Goal: Use online tool/utility: Use online tool/utility

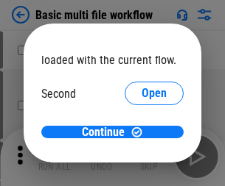
click at [141, 133] on span "Open" at bounding box center [153, 139] width 25 height 12
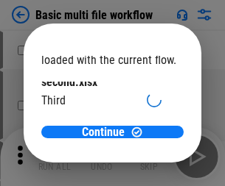
scroll to position [42, 0]
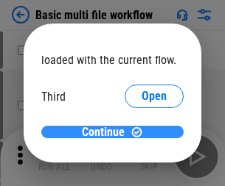
click at [107, 133] on span "Continue" at bounding box center [103, 133] width 43 height 12
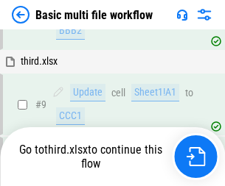
scroll to position [616, 0]
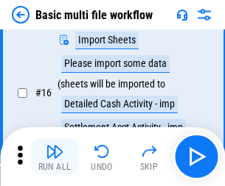
click at [54, 157] on img "button" at bounding box center [55, 152] width 18 height 18
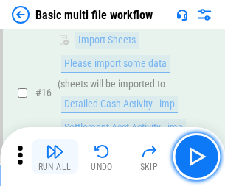
scroll to position [980, 0]
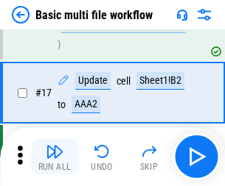
click at [54, 157] on img "button" at bounding box center [55, 152] width 18 height 18
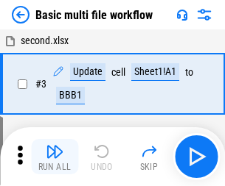
click at [54, 157] on img "button" at bounding box center [55, 152] width 18 height 18
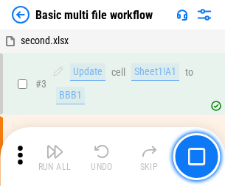
scroll to position [157, 0]
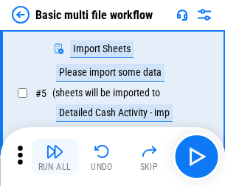
click at [54, 157] on img "button" at bounding box center [55, 152] width 18 height 18
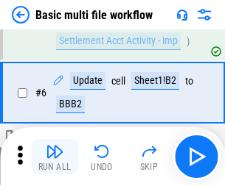
click at [54, 157] on img "button" at bounding box center [55, 152] width 18 height 18
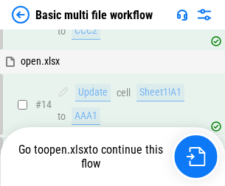
scroll to position [876, 0]
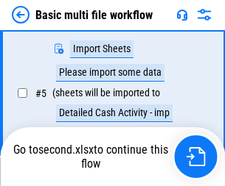
scroll to position [253, 0]
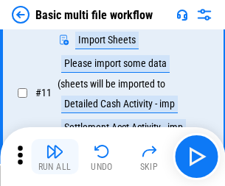
click at [54, 157] on img "button" at bounding box center [55, 152] width 18 height 18
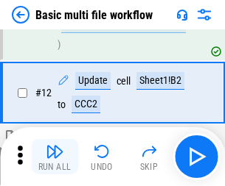
click at [54, 157] on img "button" at bounding box center [55, 152] width 18 height 18
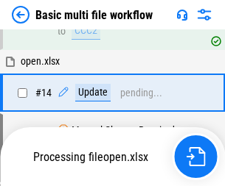
scroll to position [980, 0]
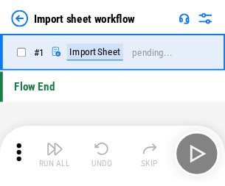
scroll to position [5, 0]
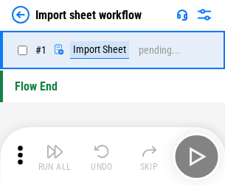
click at [54, 157] on img "button" at bounding box center [55, 152] width 18 height 18
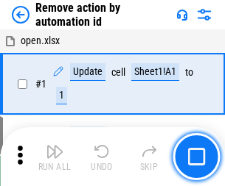
scroll to position [54, 0]
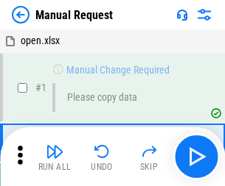
scroll to position [50, 0]
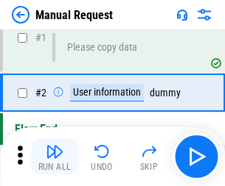
click at [54, 157] on img "button" at bounding box center [55, 152] width 18 height 18
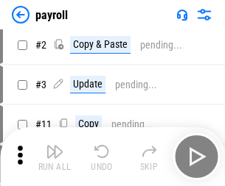
click at [54, 157] on img "button" at bounding box center [55, 152] width 18 height 18
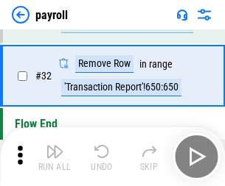
scroll to position [182, 0]
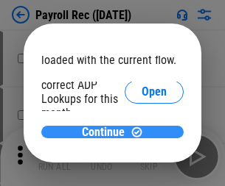
click at [107, 132] on span "Continue" at bounding box center [103, 133] width 43 height 12
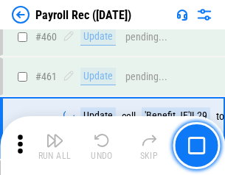
scroll to position [7849, 0]
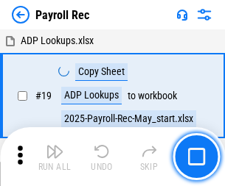
scroll to position [90, 0]
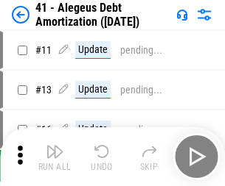
click at [54, 157] on img "button" at bounding box center [55, 152] width 18 height 18
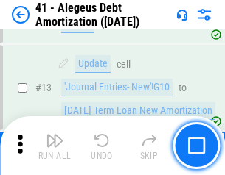
scroll to position [182, 0]
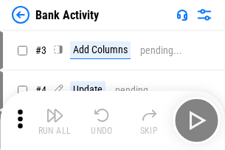
click at [54, 120] on img "button" at bounding box center [55, 115] width 18 height 18
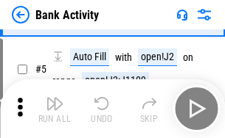
scroll to position [78, 0]
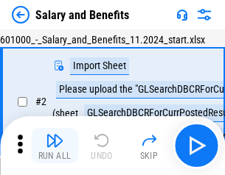
click at [54, 146] on img "button" at bounding box center [55, 141] width 18 height 18
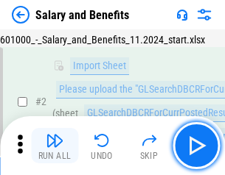
scroll to position [107, 0]
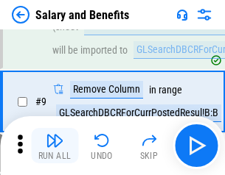
click at [54, 146] on img "button" at bounding box center [55, 141] width 18 height 18
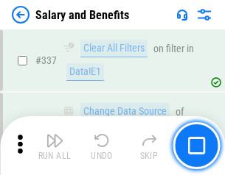
scroll to position [6896, 0]
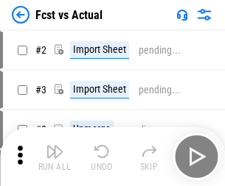
click at [54, 146] on img "button" at bounding box center [55, 152] width 18 height 18
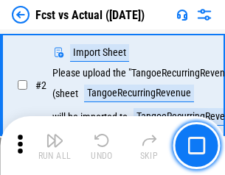
scroll to position [138, 0]
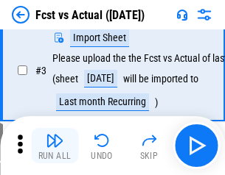
click at [54, 146] on img "button" at bounding box center [55, 141] width 18 height 18
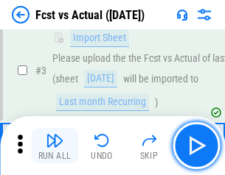
scroll to position [221, 0]
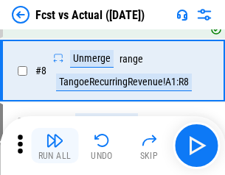
click at [54, 146] on img "button" at bounding box center [55, 141] width 18 height 18
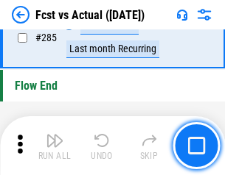
scroll to position [6971, 0]
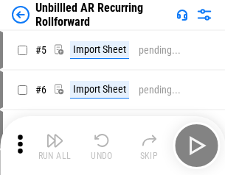
click at [54, 146] on img "button" at bounding box center [55, 141] width 18 height 18
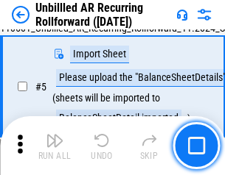
scroll to position [138, 0]
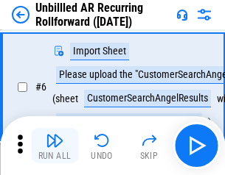
click at [54, 146] on img "button" at bounding box center [55, 141] width 18 height 18
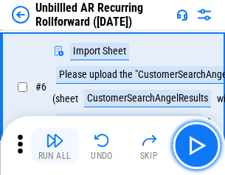
scroll to position [237, 0]
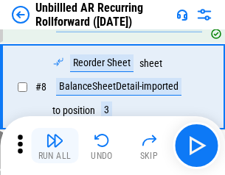
click at [54, 146] on img "button" at bounding box center [55, 141] width 18 height 18
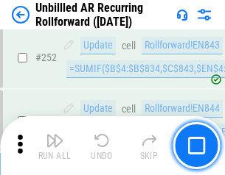
scroll to position [5003, 0]
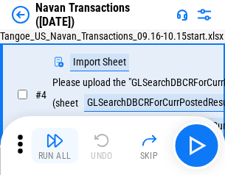
click at [54, 146] on img "button" at bounding box center [55, 141] width 18 height 18
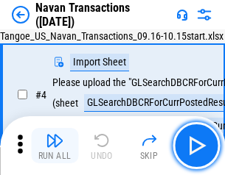
scroll to position [127, 0]
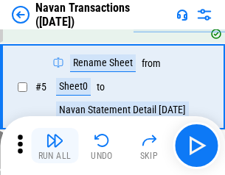
click at [54, 146] on img "button" at bounding box center [55, 141] width 18 height 18
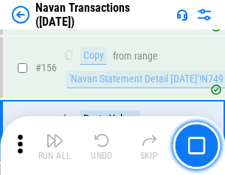
scroll to position [4775, 0]
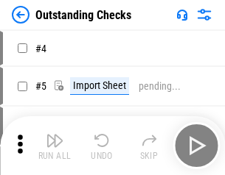
click at [54, 146] on img "button" at bounding box center [55, 141] width 18 height 18
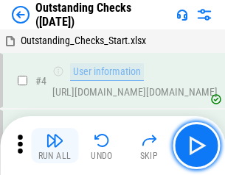
scroll to position [154, 0]
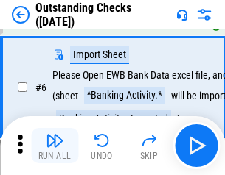
click at [54, 146] on img "button" at bounding box center [55, 141] width 18 height 18
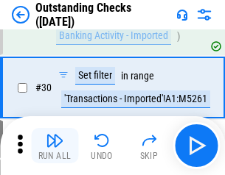
click at [54, 146] on img "button" at bounding box center [55, 141] width 18 height 18
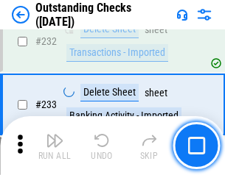
scroll to position [4473, 0]
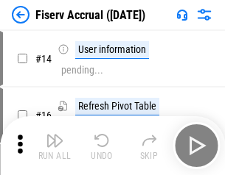
click at [54, 146] on img "button" at bounding box center [55, 141] width 18 height 18
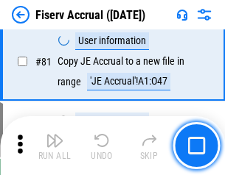
scroll to position [1935, 0]
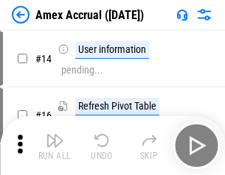
click at [54, 146] on img "button" at bounding box center [55, 141] width 18 height 18
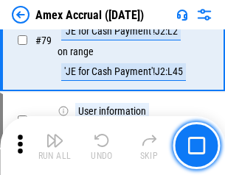
scroll to position [1912, 0]
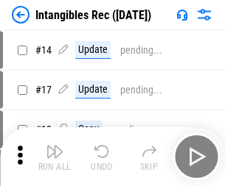
click at [54, 157] on img "button" at bounding box center [55, 152] width 18 height 18
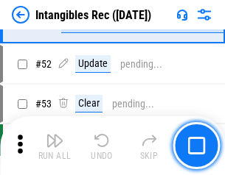
scroll to position [574, 0]
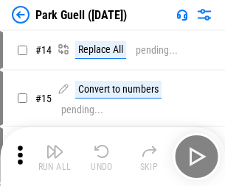
click at [54, 146] on img "button" at bounding box center [55, 152] width 18 height 18
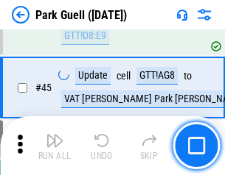
scroll to position [1842, 0]
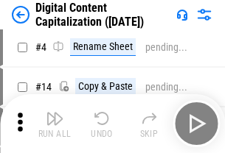
click at [54, 124] on img "button" at bounding box center [55, 119] width 18 height 18
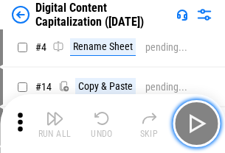
scroll to position [138, 0]
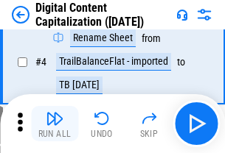
click at [54, 124] on img "button" at bounding box center [55, 119] width 18 height 18
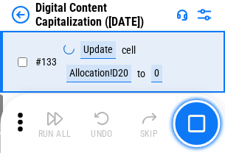
scroll to position [1562, 0]
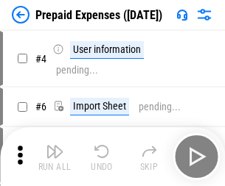
click at [54, 146] on img "button" at bounding box center [55, 152] width 18 height 18
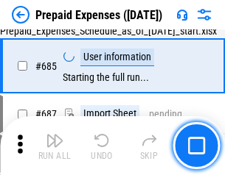
scroll to position [4050, 0]
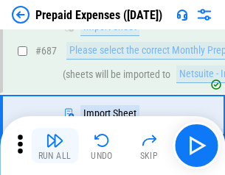
click at [54, 146] on img "button" at bounding box center [55, 141] width 18 height 18
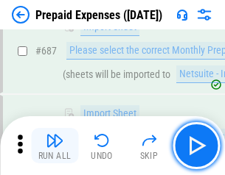
scroll to position [4125, 0]
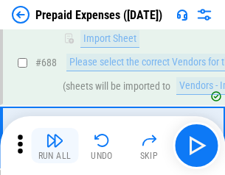
click at [54, 146] on img "button" at bounding box center [55, 141] width 18 height 18
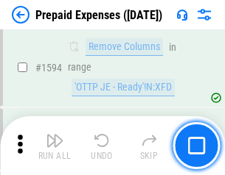
scroll to position [14341, 0]
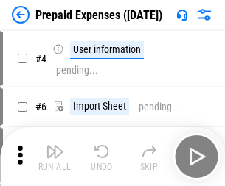
click at [54, 157] on img "button" at bounding box center [55, 152] width 18 height 18
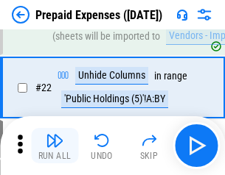
click at [54, 146] on img "button" at bounding box center [55, 141] width 18 height 18
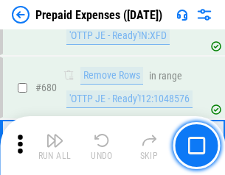
scroll to position [5129, 0]
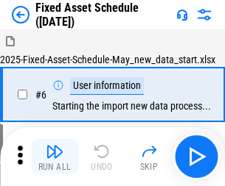
click at [54, 157] on img "button" at bounding box center [55, 152] width 18 height 18
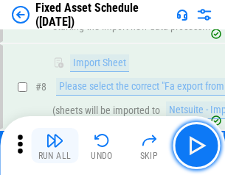
scroll to position [155, 0]
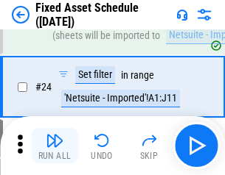
click at [54, 146] on img "button" at bounding box center [55, 141] width 18 height 18
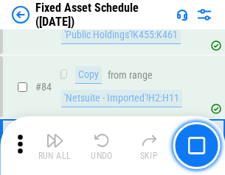
scroll to position [2024, 0]
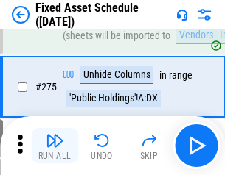
click at [54, 146] on img "button" at bounding box center [55, 141] width 18 height 18
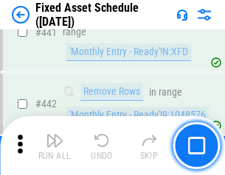
scroll to position [6584, 0]
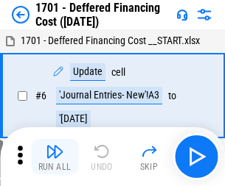
click at [54, 157] on img "button" at bounding box center [55, 152] width 18 height 18
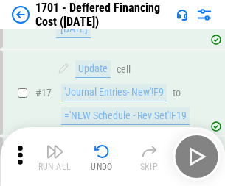
scroll to position [177, 0]
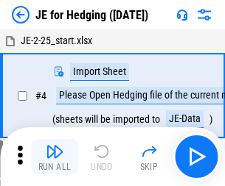
click at [54, 146] on img "button" at bounding box center [55, 152] width 18 height 18
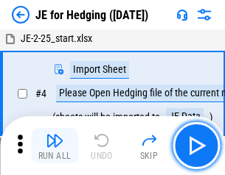
scroll to position [83, 0]
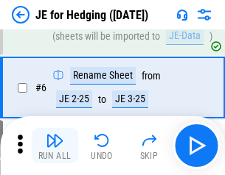
click at [54, 146] on img "button" at bounding box center [55, 141] width 18 height 18
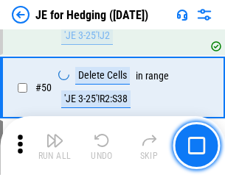
scroll to position [954, 0]
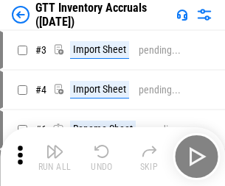
click at [54, 146] on img "button" at bounding box center [55, 152] width 18 height 18
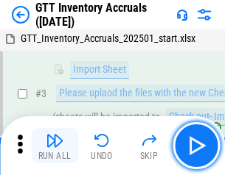
scroll to position [95, 0]
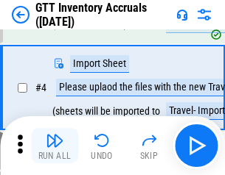
click at [54, 146] on img "button" at bounding box center [55, 141] width 18 height 18
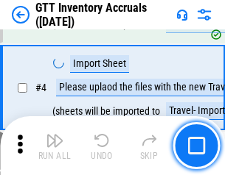
scroll to position [170, 0]
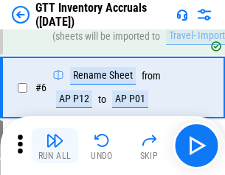
click at [54, 146] on img "button" at bounding box center [55, 141] width 18 height 18
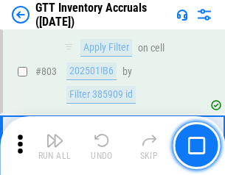
scroll to position [11180, 0]
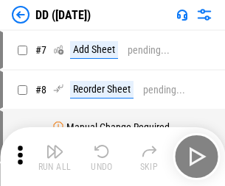
click at [54, 157] on img "button" at bounding box center [55, 152] width 18 height 18
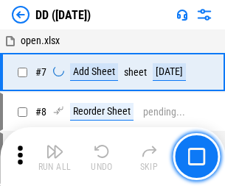
scroll to position [142, 0]
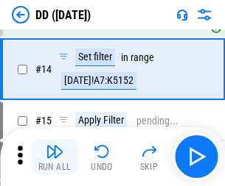
click at [54, 157] on img "button" at bounding box center [55, 152] width 18 height 18
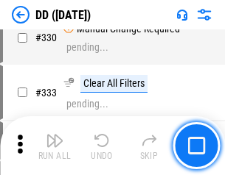
scroll to position [6590, 0]
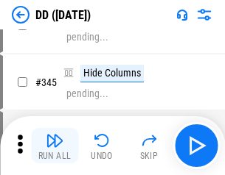
click at [54, 146] on img "button" at bounding box center [55, 141] width 18 height 18
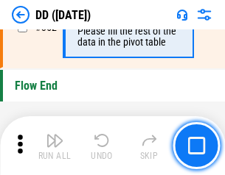
scroll to position [7050, 0]
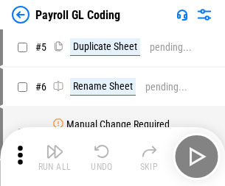
click at [54, 157] on img "button" at bounding box center [55, 152] width 18 height 18
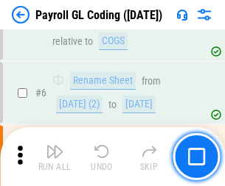
scroll to position [177, 0]
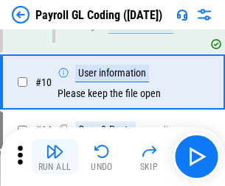
click at [54, 157] on img "button" at bounding box center [55, 152] width 18 height 18
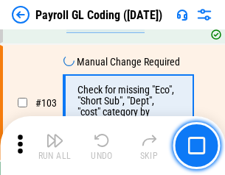
scroll to position [3456, 0]
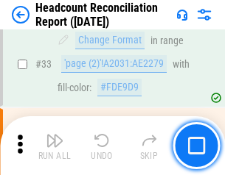
scroll to position [1356, 0]
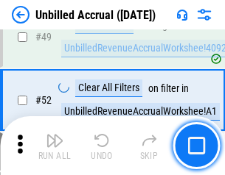
scroll to position [1336, 0]
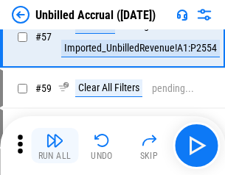
click at [54, 146] on img "button" at bounding box center [55, 141] width 18 height 18
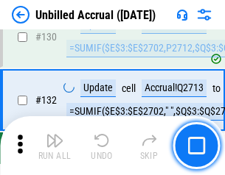
scroll to position [4387, 0]
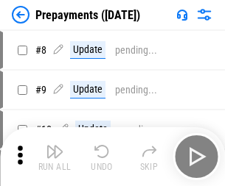
click at [54, 157] on img "button" at bounding box center [55, 152] width 18 height 18
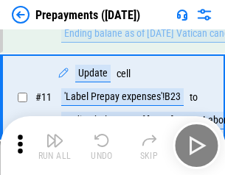
scroll to position [92, 0]
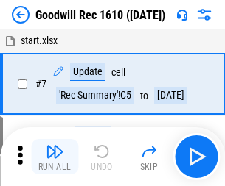
click at [54, 157] on img "button" at bounding box center [55, 152] width 18 height 18
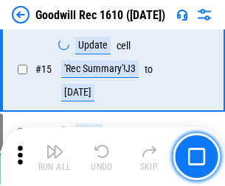
scroll to position [252, 0]
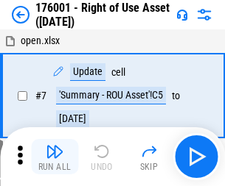
click at [54, 157] on img "button" at bounding box center [55, 152] width 18 height 18
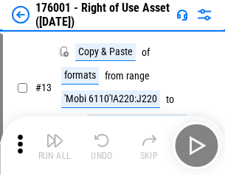
scroll to position [95, 0]
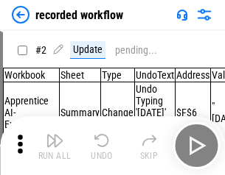
click at [54, 146] on img "button" at bounding box center [55, 141] width 18 height 18
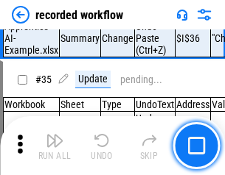
scroll to position [4604, 0]
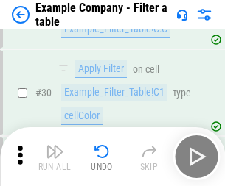
scroll to position [1348, 0]
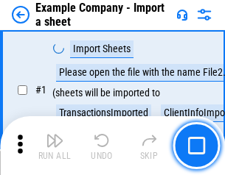
scroll to position [124, 0]
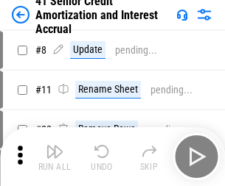
click at [54, 146] on img "button" at bounding box center [55, 152] width 18 height 18
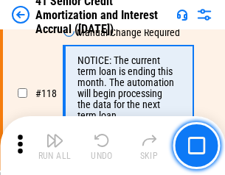
scroll to position [1390, 0]
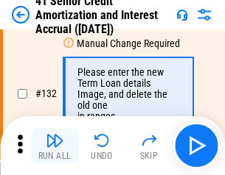
click at [54, 146] on img "button" at bounding box center [55, 141] width 18 height 18
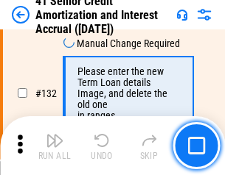
scroll to position [1539, 0]
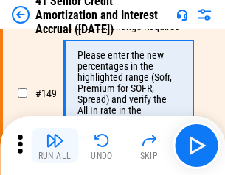
click at [54, 146] on img "button" at bounding box center [55, 141] width 18 height 18
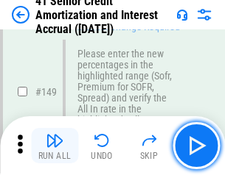
scroll to position [1694, 0]
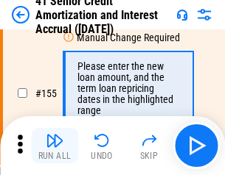
click at [54, 146] on img "button" at bounding box center [55, 141] width 18 height 18
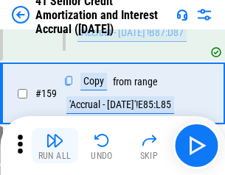
click at [54, 146] on img "button" at bounding box center [55, 141] width 18 height 18
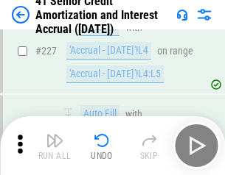
scroll to position [3299, 0]
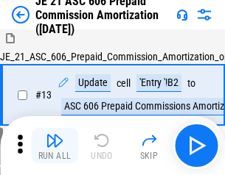
click at [54, 146] on img "button" at bounding box center [55, 141] width 18 height 18
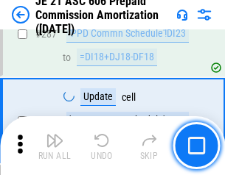
scroll to position [2710, 0]
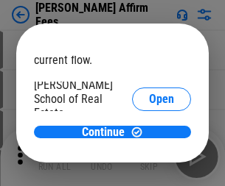
click at [149, 171] on span "Open" at bounding box center [161, 177] width 25 height 12
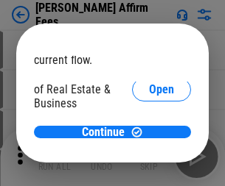
click at [149, 154] on span "Open" at bounding box center [161, 160] width 25 height 12
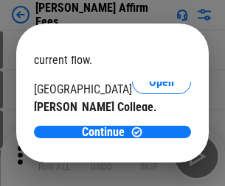
click at [149, 138] on span "Open" at bounding box center [161, 144] width 25 height 12
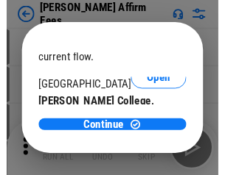
scroll to position [231, 0]
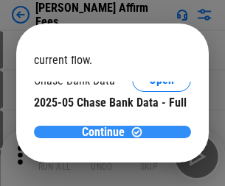
click at [107, 132] on span "Continue" at bounding box center [103, 133] width 43 height 12
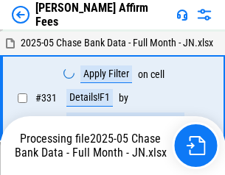
scroll to position [3187, 0]
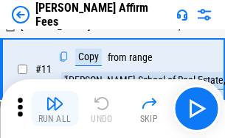
click at [54, 109] on img "button" at bounding box center [55, 104] width 18 height 18
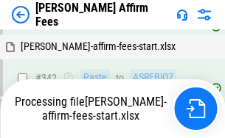
scroll to position [3366, 0]
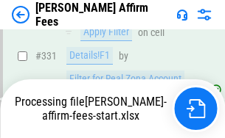
scroll to position [3205, 0]
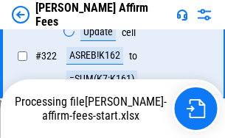
scroll to position [3039, 0]
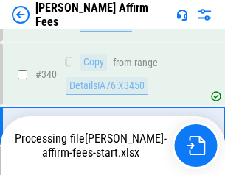
scroll to position [3187, 0]
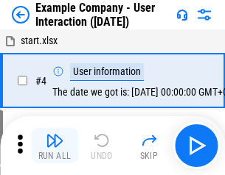
click at [54, 146] on img "button" at bounding box center [55, 141] width 18 height 18
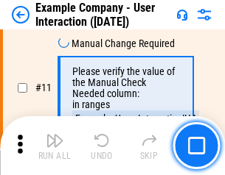
scroll to position [319, 0]
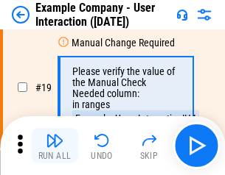
click at [54, 146] on img "button" at bounding box center [55, 141] width 18 height 18
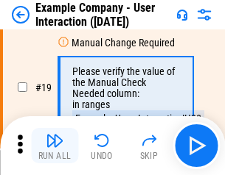
click at [54, 146] on img "button" at bounding box center [55, 141] width 18 height 18
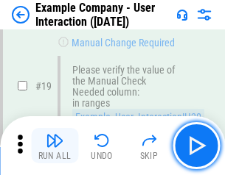
scroll to position [407, 0]
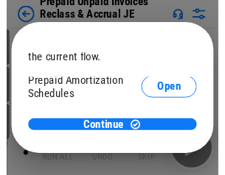
scroll to position [88, 0]
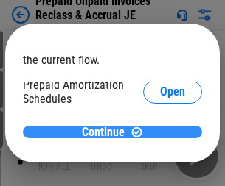
click at [107, 132] on span "Continue" at bounding box center [103, 133] width 43 height 12
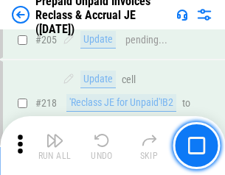
scroll to position [1909, 0]
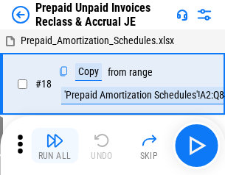
click at [54, 146] on img "button" at bounding box center [55, 141] width 18 height 18
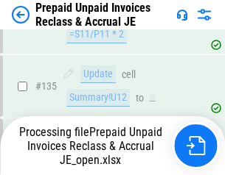
scroll to position [1909, 0]
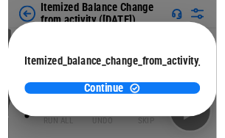
scroll to position [108, 0]
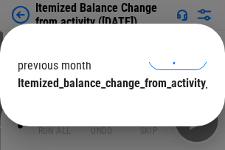
click at [107, 107] on span "Continue" at bounding box center [103, 113] width 43 height 12
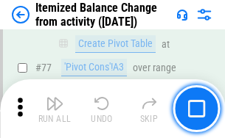
scroll to position [1440, 0]
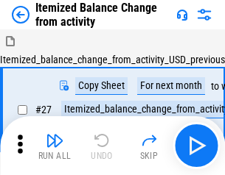
scroll to position [23, 0]
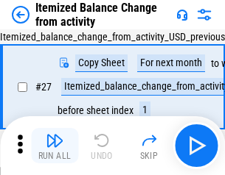
click at [54, 146] on img "button" at bounding box center [55, 141] width 18 height 18
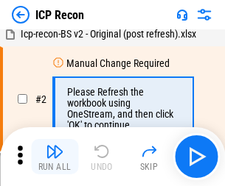
click at [54, 157] on img "button" at bounding box center [55, 152] width 18 height 18
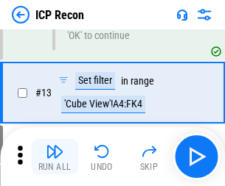
click at [54, 157] on img "button" at bounding box center [55, 152] width 18 height 18
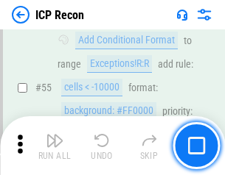
scroll to position [1284, 0]
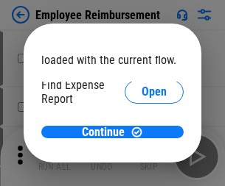
click at [141, 171] on span "Open" at bounding box center [153, 177] width 25 height 12
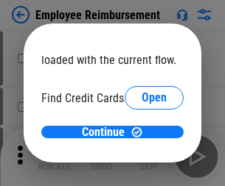
scroll to position [86, 0]
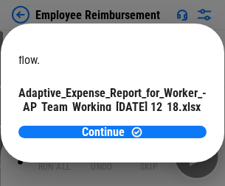
click at [164, 124] on span "Open" at bounding box center [176, 130] width 25 height 12
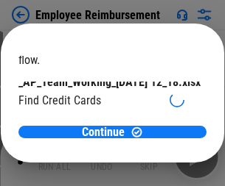
scroll to position [153, 0]
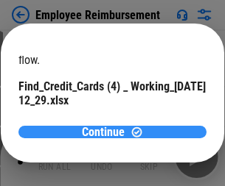
click at [107, 132] on span "Continue" at bounding box center [103, 133] width 43 height 12
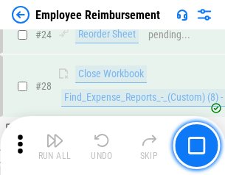
scroll to position [689, 0]
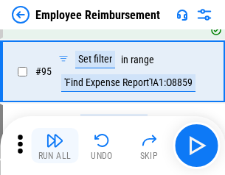
click at [54, 146] on img "button" at bounding box center [55, 141] width 18 height 18
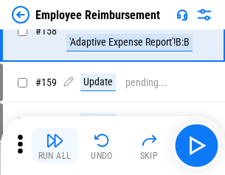
click at [54, 146] on img "button" at bounding box center [55, 141] width 18 height 18
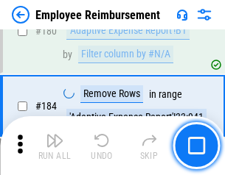
scroll to position [3744, 0]
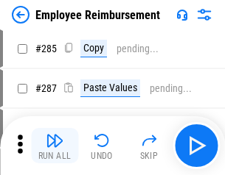
click at [54, 146] on img "button" at bounding box center [55, 141] width 18 height 18
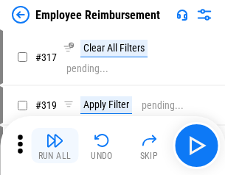
click at [54, 146] on img "button" at bounding box center [55, 141] width 18 height 18
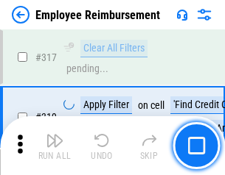
scroll to position [7570, 0]
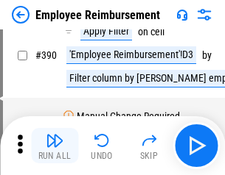
click at [54, 146] on img "button" at bounding box center [55, 141] width 18 height 18
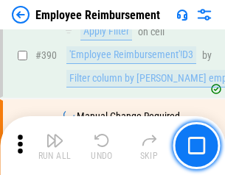
click at [54, 146] on img "button" at bounding box center [55, 141] width 18 height 18
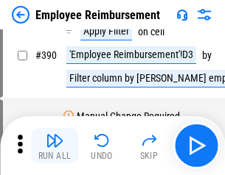
click at [54, 146] on img "button" at bounding box center [55, 141] width 18 height 18
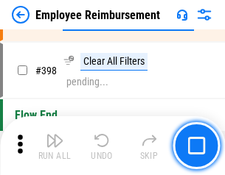
scroll to position [9034, 0]
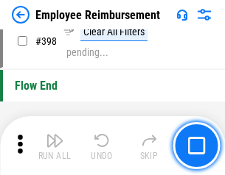
click at [54, 146] on img "button" at bounding box center [55, 141] width 18 height 18
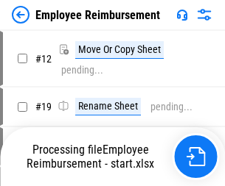
scroll to position [50, 0]
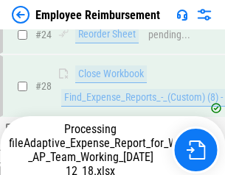
scroll to position [689, 0]
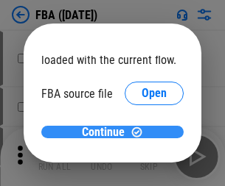
click at [107, 133] on span "Continue" at bounding box center [103, 133] width 43 height 12
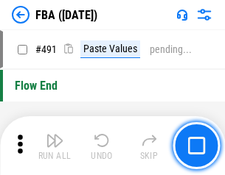
scroll to position [11020, 0]
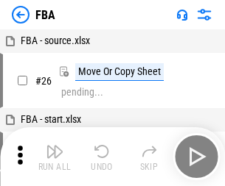
scroll to position [15, 0]
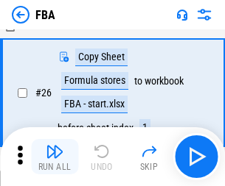
click at [54, 157] on img "button" at bounding box center [55, 152] width 18 height 18
